Goal: Task Accomplishment & Management: Complete application form

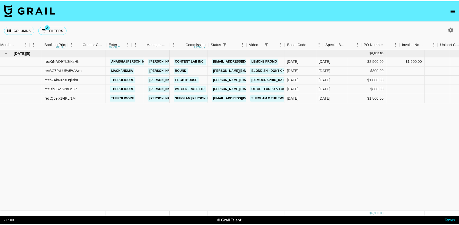
scroll to position [0, 322]
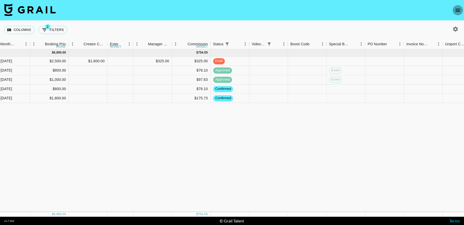
click at [460, 8] on icon "open drawer" at bounding box center [458, 10] width 6 height 6
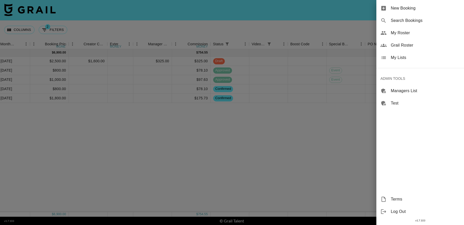
click at [389, 7] on div "New Booking" at bounding box center [420, 8] width 88 height 12
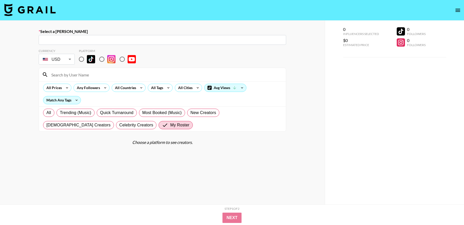
click at [85, 36] on div "​" at bounding box center [162, 40] width 247 height 10
click at [144, 38] on input "text" at bounding box center [162, 40] width 241 height 6
paste input "[EMAIL_ADDRESS][DOMAIN_NAME]: [PERSON_NAME] -- Medicube -- mbfCUbczyIPCIwQRaqJm…"
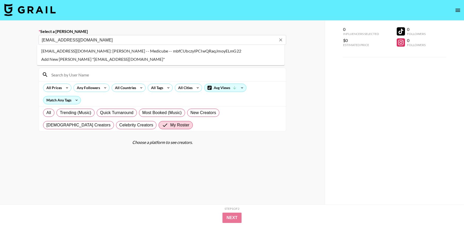
click at [171, 52] on li "[EMAIL_ADDRESS][DOMAIN_NAME]: [PERSON_NAME] -- Medicube -- mbfCUbczyIPCIwQRaqJm…" at bounding box center [160, 51] width 247 height 8
type input "[EMAIL_ADDRESS][DOMAIN_NAME]: [PERSON_NAME] -- Medicube -- mbfCUbczyIPCIwQRaqJm…"
click at [167, 59] on div "Currency USD USD ​ Platform" at bounding box center [162, 57] width 247 height 17
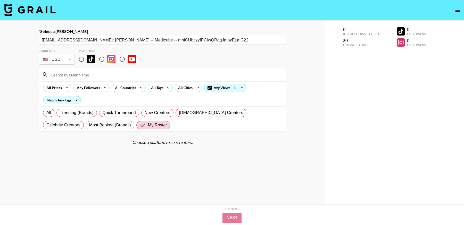
click at [80, 59] on input "radio" at bounding box center [81, 59] width 11 height 11
radio input "true"
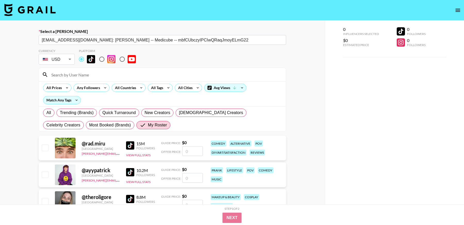
click at [85, 76] on input at bounding box center [165, 75] width 234 height 8
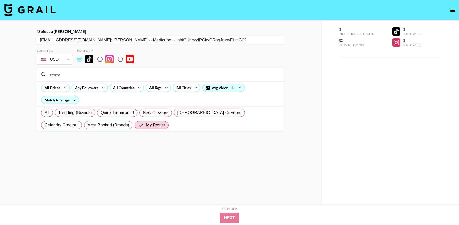
type input "storm"
click at [44, 111] on label "All" at bounding box center [46, 113] width 11 height 8
click at [45, 113] on input "All" at bounding box center [45, 113] width 0 height 0
radio input "true"
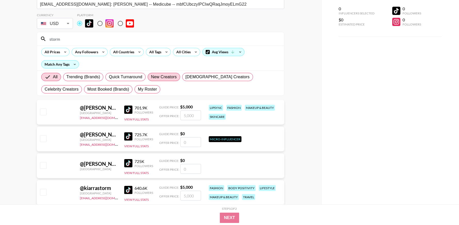
scroll to position [40, 0]
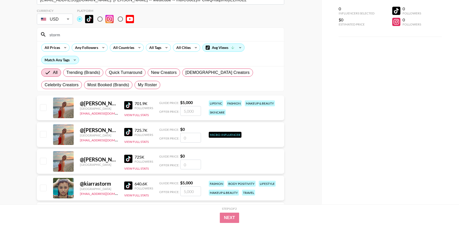
click at [43, 108] on input "checkbox" at bounding box center [43, 107] width 6 height 6
checkbox input "true"
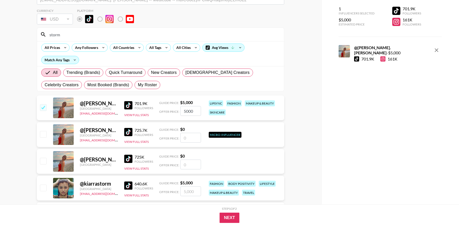
click at [194, 110] on input "5000" at bounding box center [190, 111] width 21 height 10
type input "5"
type input "10"
checkbox input "true"
type input "1"
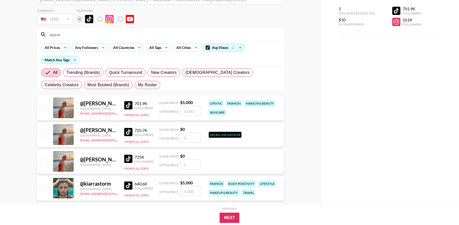
checkbox input "false"
type input "10"
checkbox input "true"
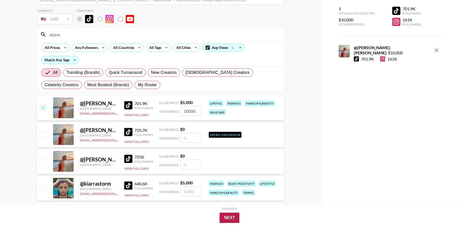
type input "10000"
click at [234, 218] on button "Next" at bounding box center [230, 218] width 20 height 10
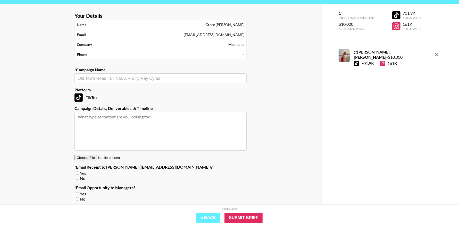
scroll to position [0, 0]
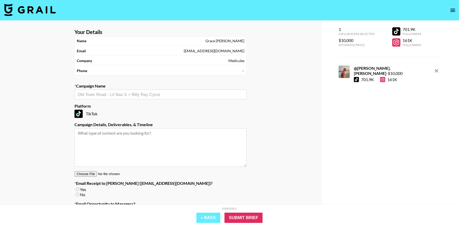
click at [121, 93] on input "text" at bounding box center [161, 95] width 166 height 6
type input "APR -"
click at [156, 104] on li "Add New Campaign: "APR - TikTok Promo"" at bounding box center [160, 105] width 172 height 8
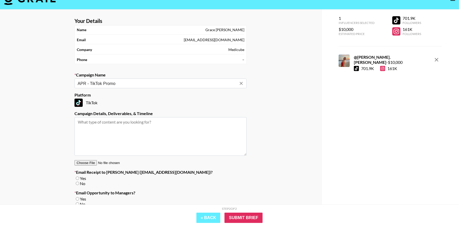
type input "APR - TikTok Promo"
click at [78, 183] on input "No" at bounding box center [77, 183] width 3 height 3
radio input "true"
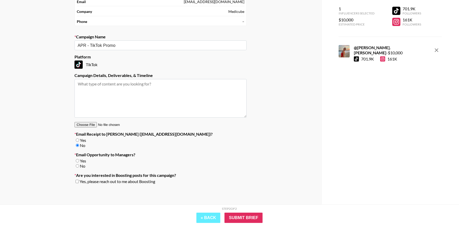
click at [78, 166] on input "No" at bounding box center [77, 165] width 3 height 3
radio input "true"
click at [79, 161] on input "Yes" at bounding box center [77, 160] width 3 height 3
radio input "true"
click at [255, 218] on input "Submit Brief" at bounding box center [243, 218] width 38 height 10
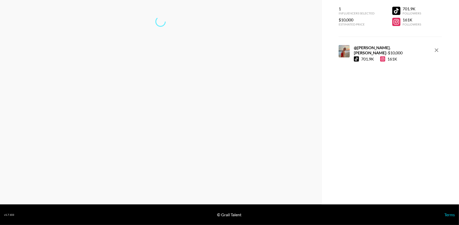
scroll to position [21, 0]
click at [163, 39] on link "Return to dashboard..." at bounding box center [160, 38] width 39 height 5
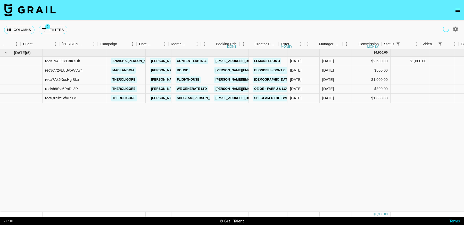
click at [57, 29] on button "2 Filters" at bounding box center [53, 30] width 29 height 8
select select "status"
select select "not"
select select "cancelled"
select select "videoLink"
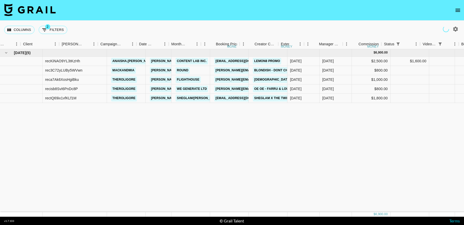
select select "isEmpty"
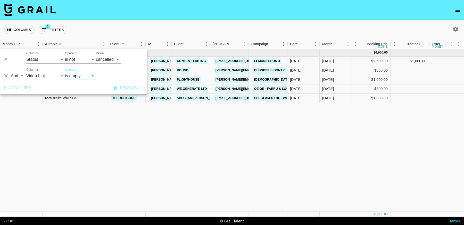
drag, startPoint x: 5, startPoint y: 77, endPoint x: 7, endPoint y: 59, distance: 18.1
click at [5, 77] on icon "Delete" at bounding box center [5, 75] width 5 height 5
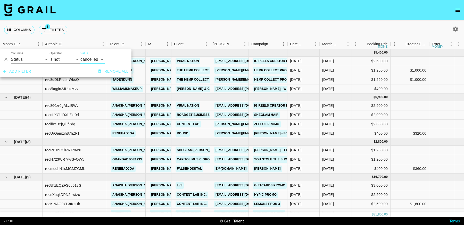
click at [7, 60] on icon "Delete" at bounding box center [5, 59] width 3 height 3
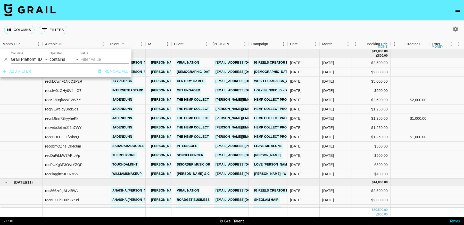
click at [300, 23] on div "Columns 0 Filters + Booking" at bounding box center [232, 30] width 464 height 19
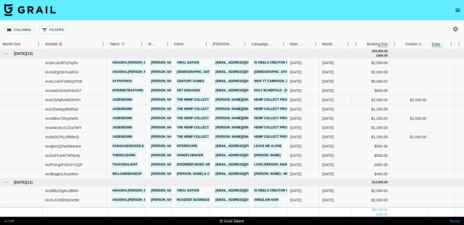
click at [456, 29] on icon "button" at bounding box center [455, 29] width 6 height 6
select select "Jun '25"
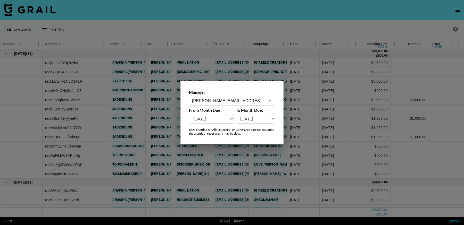
click at [228, 100] on input "[PERSON_NAME][EMAIL_ADDRESS][DOMAIN_NAME]" at bounding box center [228, 101] width 73 height 6
click at [232, 114] on li "[EMAIL_ADDRESS][DOMAIN_NAME]" at bounding box center [232, 112] width 86 height 8
type input "[EMAIL_ADDRESS][DOMAIN_NAME]"
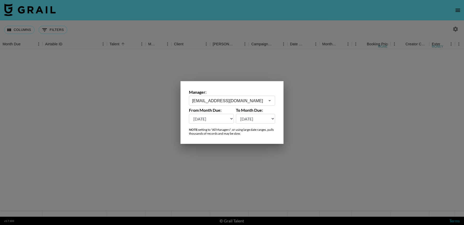
click at [331, 146] on div at bounding box center [232, 112] width 464 height 225
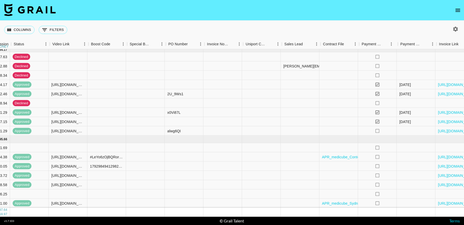
scroll to position [352, 519]
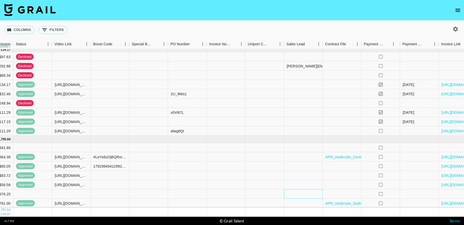
click at [298, 191] on div at bounding box center [303, 194] width 39 height 9
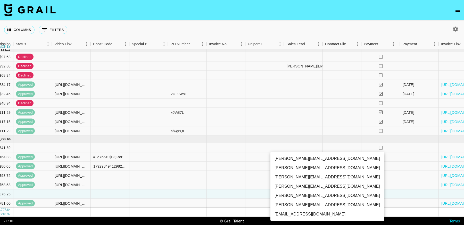
click at [297, 188] on li "[PERSON_NAME][EMAIL_ADDRESS][DOMAIN_NAME]" at bounding box center [327, 186] width 114 height 9
type input "TaPRXrkyKoNbUbK5tkgBmcBP1G52"
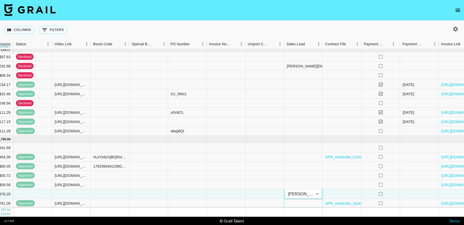
click at [297, 200] on div at bounding box center [303, 203] width 39 height 9
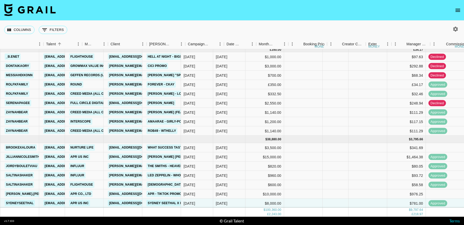
scroll to position [352, 14]
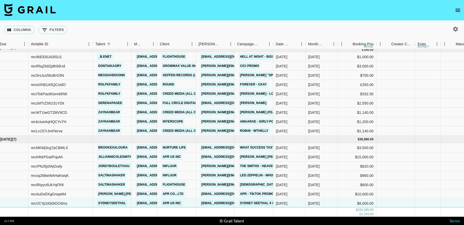
click at [453, 28] on icon "button" at bounding box center [455, 29] width 5 height 5
select select "Jun '25"
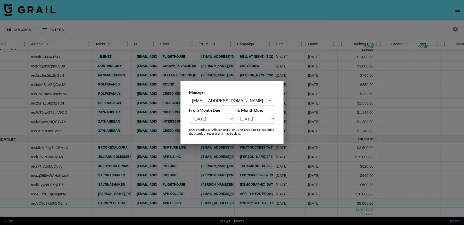
click at [254, 98] on input "[EMAIL_ADDRESS][DOMAIN_NAME]" at bounding box center [228, 101] width 73 height 6
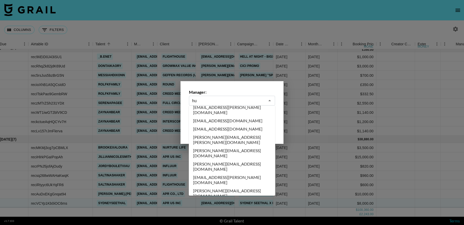
scroll to position [0, 0]
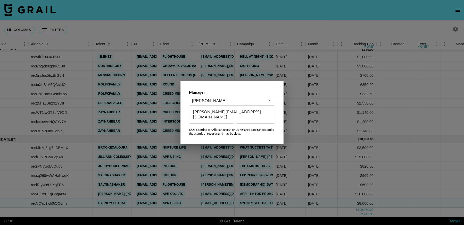
click at [254, 112] on li "[PERSON_NAME][EMAIL_ADDRESS][DOMAIN_NAME]" at bounding box center [232, 114] width 86 height 13
type input "[PERSON_NAME][EMAIL_ADDRESS][DOMAIN_NAME]"
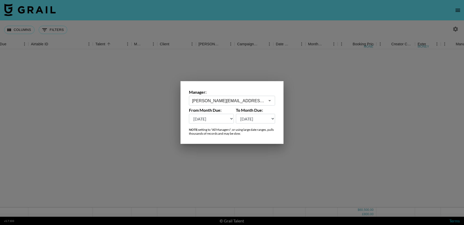
click at [333, 141] on div at bounding box center [232, 112] width 464 height 225
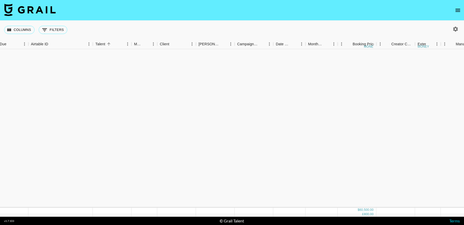
scroll to position [0, 14]
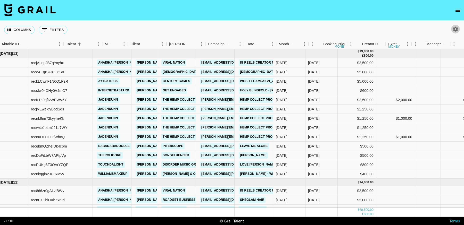
click at [455, 29] on icon "button" at bounding box center [455, 29] width 6 height 6
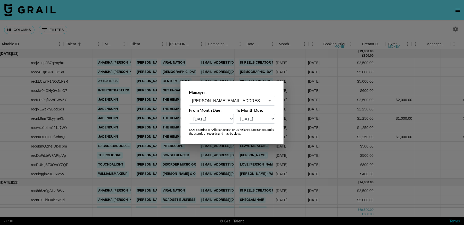
scroll to position [0, 43]
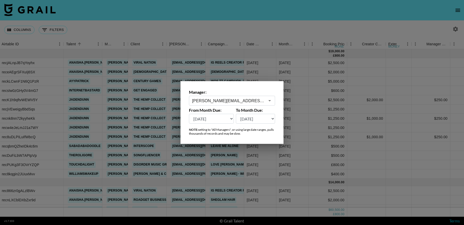
click at [225, 119] on select "Sep '26 Aug '26 Jul '26 Jun '26 May '26 Apr '26 Mar '26 Feb '26 Jan '26 Dec '25…" at bounding box center [211, 119] width 45 height 10
select select "[DATE]"
click at [189, 114] on select "Sep '26 Aug '26 Jul '26 Jun '26 May '26 Apr '26 Mar '26 Feb '26 Jan '26 Dec '25…" at bounding box center [211, 119] width 45 height 10
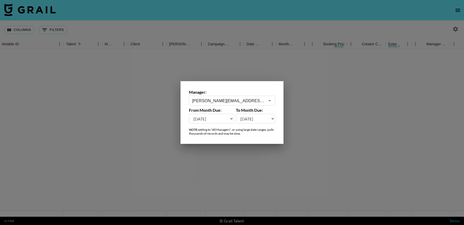
click at [332, 155] on div at bounding box center [232, 112] width 464 height 225
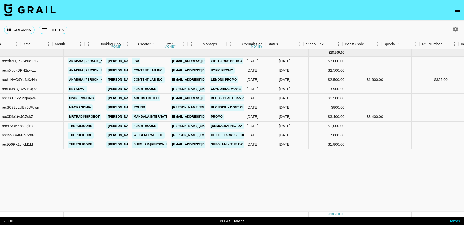
scroll to position [0, 267]
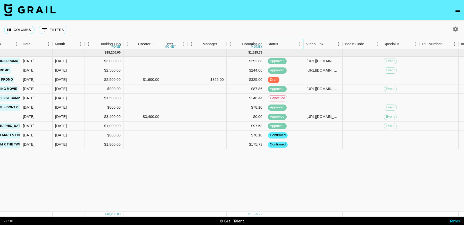
click at [298, 44] on icon "Menu" at bounding box center [299, 43] width 5 height 5
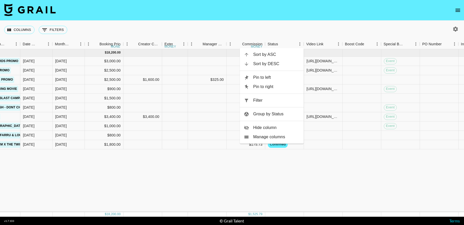
click at [263, 101] on span "Filter" at bounding box center [276, 100] width 46 height 6
select select "status"
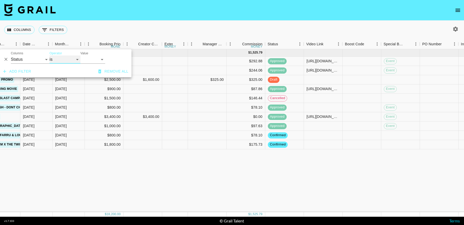
click at [58, 61] on select "is is not is any of is not any of" at bounding box center [64, 59] width 31 height 8
select select "not"
click at [49, 55] on select "is is not is any of is not any of" at bounding box center [64, 59] width 31 height 8
click at [96, 60] on select "confirmed declined draft posted approved cancelled badDebt" at bounding box center [92, 59] width 25 height 8
select select "cancelled"
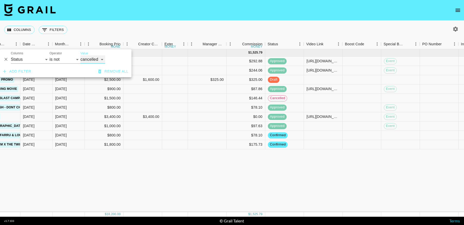
click at [80, 55] on select "confirmed declined draft posted approved cancelled badDebt" at bounding box center [92, 59] width 25 height 8
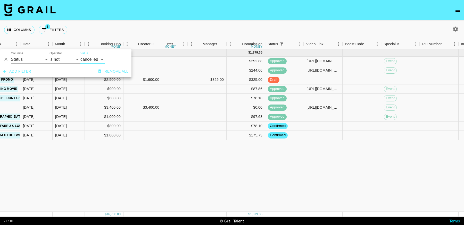
click at [323, 187] on div "Sep '25 ( 9 ) $ 16,700.00 $ 1,379.35 rec8hzEQZFS6uo13G anaisha.torres hugo@grai…" at bounding box center [241, 130] width 1017 height 163
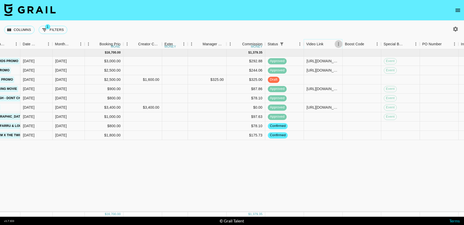
click at [339, 44] on icon "Menu" at bounding box center [338, 43] width 5 height 5
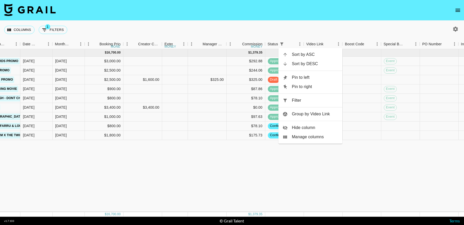
click at [318, 101] on span "Filter" at bounding box center [315, 100] width 46 height 6
select select "status"
select select "not"
select select "cancelled"
select select "videoLink"
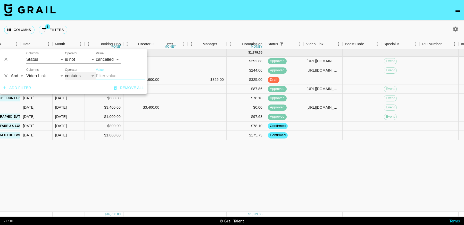
click at [77, 76] on select "contains equals starts with ends with is empty is not empty is any of" at bounding box center [80, 76] width 31 height 8
select select "isEmpty"
click at [65, 72] on select "contains equals starts with ends with is empty is not empty is any of" at bounding box center [80, 76] width 31 height 8
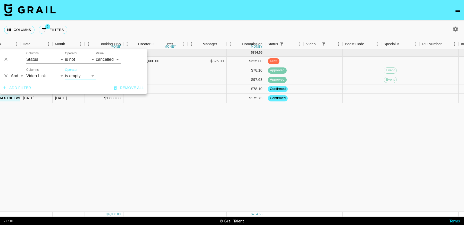
click at [307, 170] on div "Sep '25 ( 5 ) $ 6,900.00 $ 754.55 recKiNAO9YL3tKzHh anaisha.torres hugo@grail-t…" at bounding box center [241, 130] width 1017 height 163
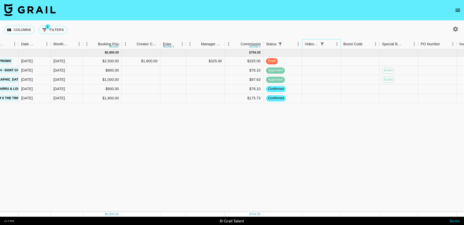
scroll to position [0, 268]
click at [320, 71] on div at bounding box center [322, 70] width 39 height 9
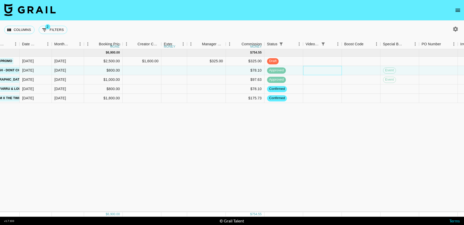
click at [320, 71] on div at bounding box center [322, 70] width 39 height 9
type input "tiktok.com/@mackandmia/video/7553068383659396365?_t=ZT-8zy8ENVsM47&_r=1"
drag, startPoint x: 346, startPoint y: 128, endPoint x: 346, endPoint y: 134, distance: 5.9
click at [346, 128] on div "Sep '25 ( 5 ) $ 6,900.00 $ 754.55 recKiNAO9YL3tKzHh anaisha.torres hugo@grail-t…" at bounding box center [240, 130] width 1017 height 163
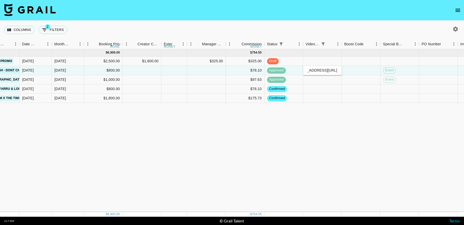
scroll to position [0, 0]
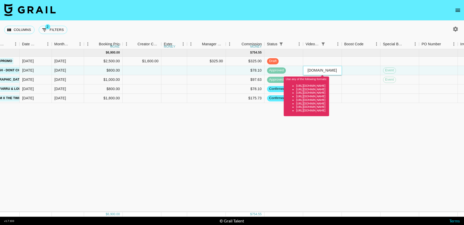
click at [318, 69] on input "tiktok.com/@mackandmia/video/7553068383659396365?_t=ZT-8zy8ENVsM47&_r=1" at bounding box center [322, 70] width 38 height 4
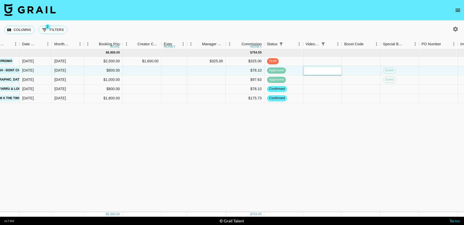
paste input "tiktok.com/@mackandmia/video/7553068383659396365?_t=ZT-8zy8ENVsM47&_r=1"
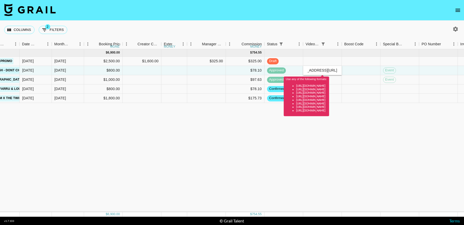
click at [324, 187] on div "Sep '25 ( 5 ) $ 6,900.00 $ 754.55 recKiNAO9YL3tKzHh anaisha.torres hugo@grail-t…" at bounding box center [240, 130] width 1017 height 163
click at [314, 70] on input "tiktok.com/@mackandmia/video/7553068383659396365?_t=ZT-8zy8ENVsM47&_r=1" at bounding box center [322, 70] width 38 height 4
click at [325, 69] on input "tiktok.com/@mackandmia/video/7553068383659396365?_t=ZT-8zy8ENVsM47&_r=1" at bounding box center [322, 70] width 38 height 4
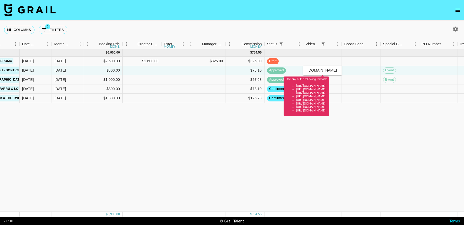
click at [314, 171] on div "Sep '25 ( 5 ) $ 6,900.00 $ 754.55 recKiNAO9YL3tKzHh anaisha.torres hugo@grail-t…" at bounding box center [240, 130] width 1017 height 163
click at [342, 166] on div "Sep '25 ( 5 ) $ 6,900.00 $ 754.55 recKiNAO9YL3tKzHh anaisha.torres hugo@grail-t…" at bounding box center [240, 130] width 1017 height 163
click at [352, 207] on div "Sep '25 ( 5 ) $ 6,900.00 $ 754.55 recKiNAO9YL3tKzHh anaisha.torres hugo@grail-t…" at bounding box center [240, 130] width 1017 height 163
click at [384, 147] on div "Sep '25 ( 5 ) $ 6,900.00 $ 754.55 recKiNAO9YL3tKzHh anaisha.torres hugo@grail-t…" at bounding box center [240, 130] width 1017 height 163
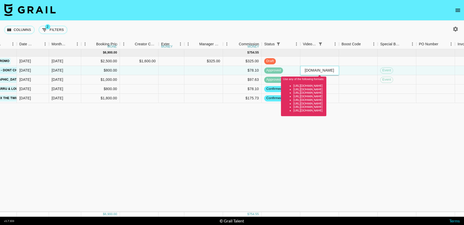
click at [314, 71] on input "tiktok.com/@mackandmia/video/7553068383659396365?_t=ZT-8zy8ENVsM47&_r=1" at bounding box center [319, 70] width 38 height 4
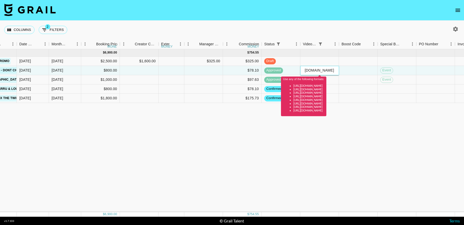
click at [314, 71] on input "tiktok.com/@mackandmia/video/7553068383659396365?_t=ZT-8zy8ENVsM47&_r=1" at bounding box center [319, 70] width 38 height 4
type input "tcom/@mackandmia/video/7553068383659396365?_t=ZT-8zy8ENVsM47&_r=1"
click at [317, 71] on input "tcom/@mackandmia/video/7553068383659396365?_t=ZT-8zy8ENVsM47&_r=1" at bounding box center [319, 70] width 38 height 4
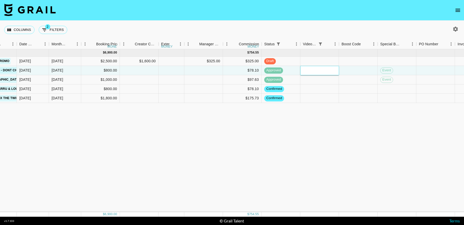
paste input "https://www.tiktok.com/@mackandmia/video/7553068383659396365?_r=1&_t=ZT-8zy8ENV…"
type input "https://www.tiktok.com/@mackandmia/video/7553068383659396365?_r=1&_t=ZT-8zy8ENV…"
click at [334, 159] on div "Sep '25 ( 5 ) $ 6,900.00 $ 754.55 recKiNAO9YL3tKzHh anaisha.torres hugo@grail-t…" at bounding box center [237, 130] width 1017 height 163
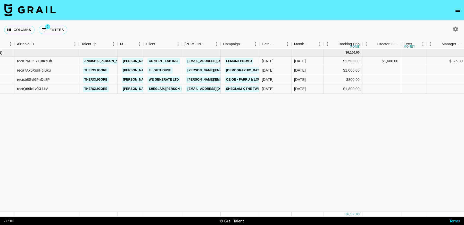
scroll to position [0, 0]
